Goal: Complete application form: Fill out and submit a form for a specific purpose

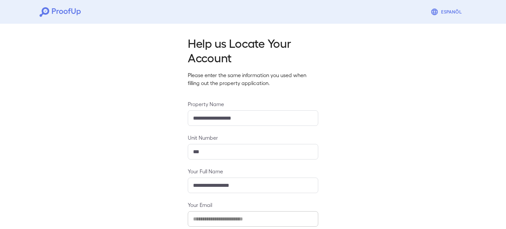
click at [111, 147] on div "**********" at bounding box center [253, 159] width 506 height 277
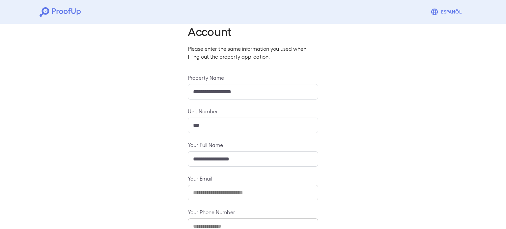
scroll to position [69, 0]
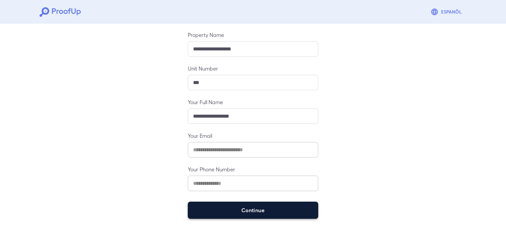
click at [279, 202] on button "Continue" at bounding box center [253, 210] width 130 height 17
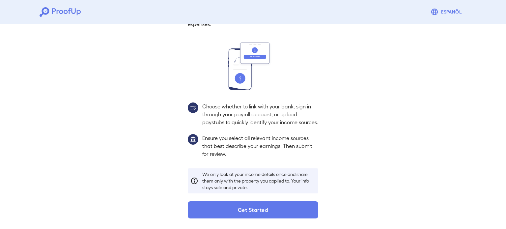
scroll to position [60, 0]
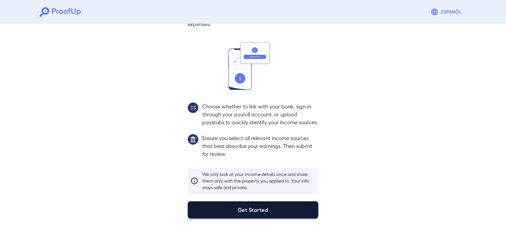
click at [269, 209] on button "Get Started" at bounding box center [253, 209] width 130 height 17
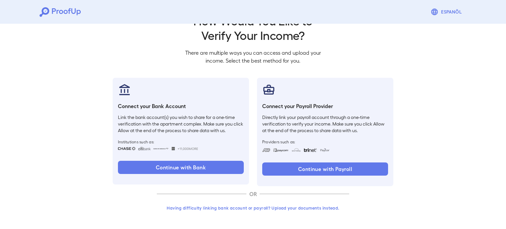
click at [267, 206] on button "Having difficulty linking bank account or payroll? Upload your documents instea…" at bounding box center [253, 208] width 192 height 12
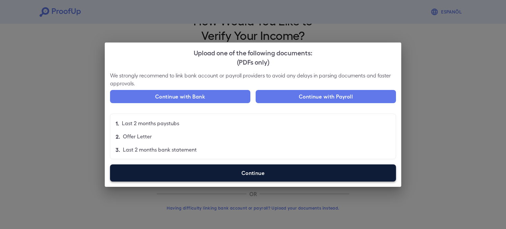
click at [208, 169] on label "Continue" at bounding box center [253, 172] width 286 height 17
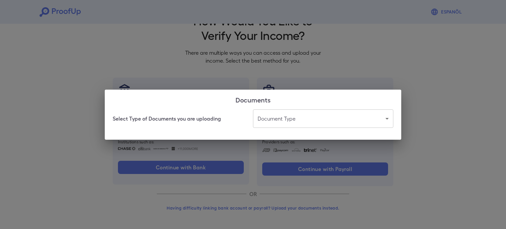
click at [330, 109] on body "Espanõl Go back How Would You Like to Verify Your Income? There are multiple wa…" at bounding box center [253, 104] width 506 height 252
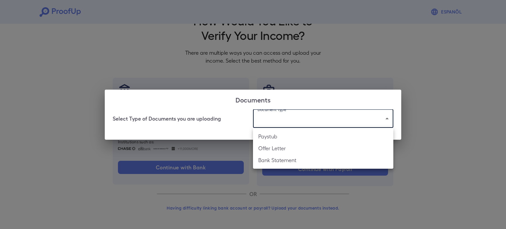
click at [306, 135] on li "Paystub" at bounding box center [323, 136] width 140 height 12
type input "*******"
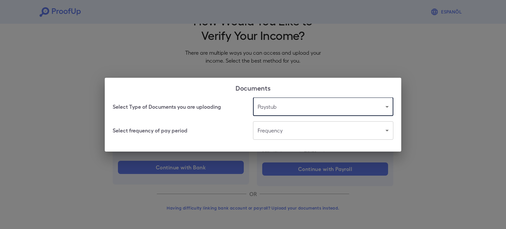
click at [292, 136] on body "Espanõl Go back How Would You Like to Verify Your Income? There are multiple wa…" at bounding box center [253, 104] width 506 height 252
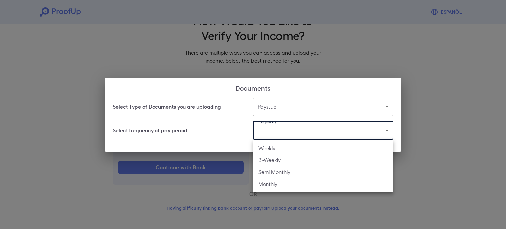
click at [284, 164] on li "Bi-Weekly" at bounding box center [323, 160] width 140 height 12
type input "*********"
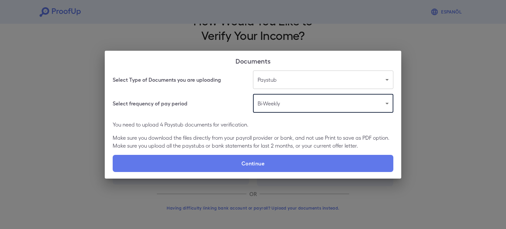
click at [165, 128] on p "You need to upload 4 Paystub documents for verification." at bounding box center [253, 125] width 281 height 8
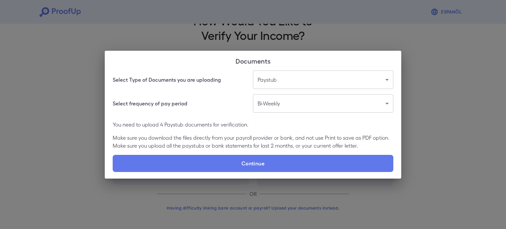
click at [210, 130] on div "You need to upload 4 Paystub documents for verification. Make sure you download…" at bounding box center [253, 135] width 281 height 29
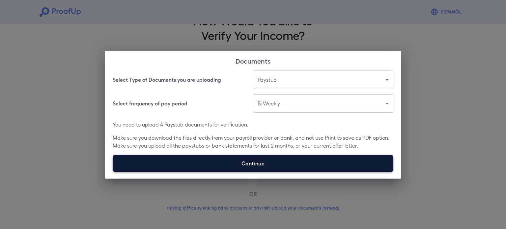
click at [207, 164] on label "Continue" at bounding box center [253, 163] width 281 height 17
click at [113, 172] on input "Continue" at bounding box center [113, 172] width 0 height 0
click at [218, 160] on label "Continue" at bounding box center [253, 163] width 281 height 17
click at [113, 172] on input "Continue" at bounding box center [113, 172] width 0 height 0
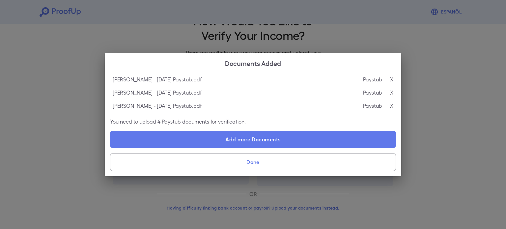
click at [272, 161] on button "Done" at bounding box center [253, 162] width 286 height 18
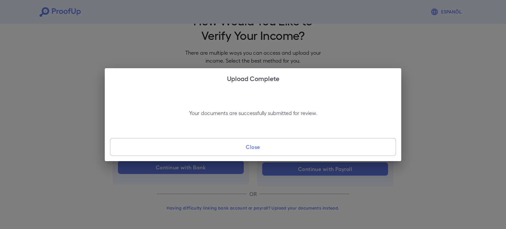
click at [251, 145] on button "Close" at bounding box center [253, 147] width 286 height 18
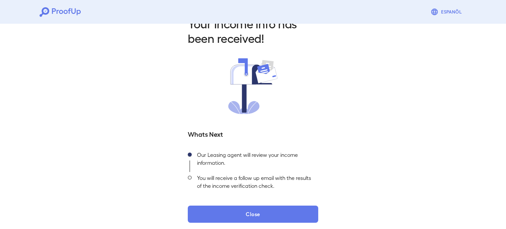
scroll to position [23, 0]
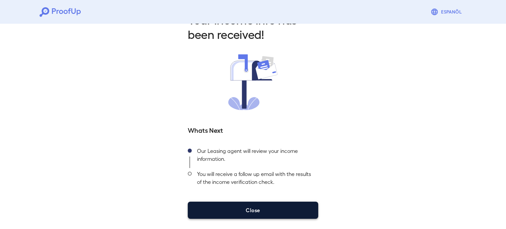
click at [290, 206] on button "Close" at bounding box center [253, 210] width 130 height 17
click at [275, 207] on button "Close" at bounding box center [253, 210] width 130 height 17
click at [251, 216] on button "Close" at bounding box center [253, 210] width 130 height 17
